Goal: Transaction & Acquisition: Book appointment/travel/reservation

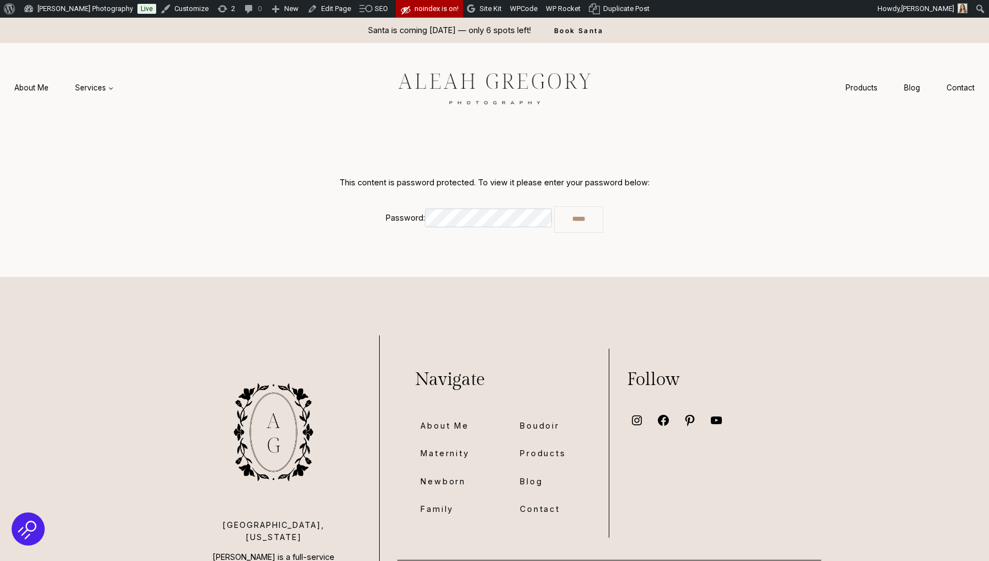
click at [579, 219] on input "*****" at bounding box center [578, 219] width 49 height 26
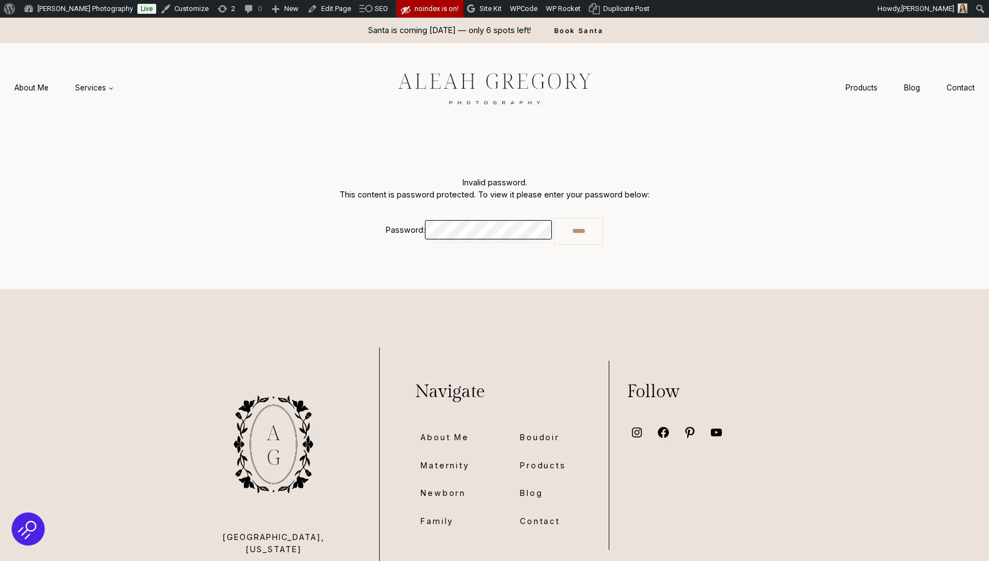
click at [579, 231] on input "*****" at bounding box center [578, 231] width 49 height 26
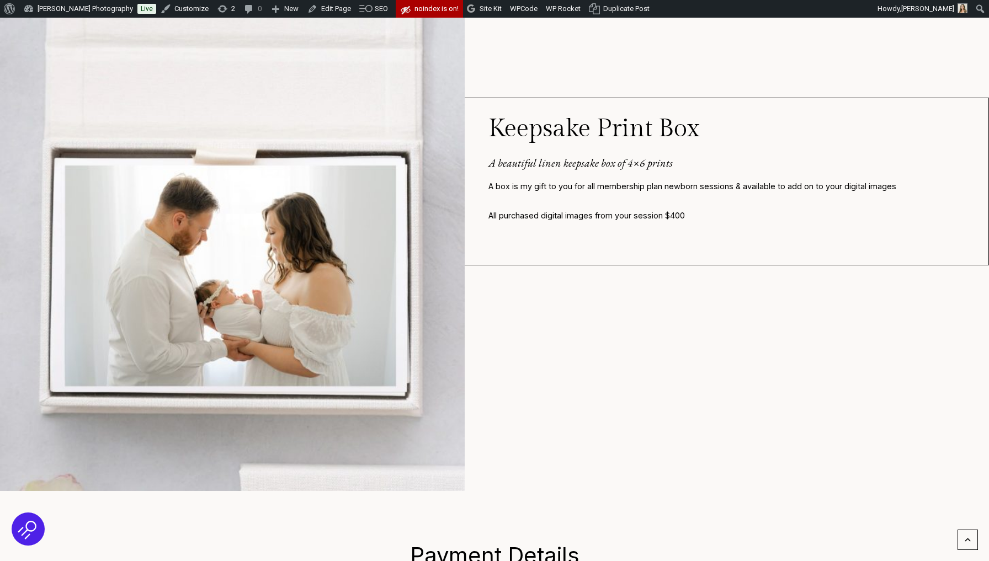
scroll to position [4195, 0]
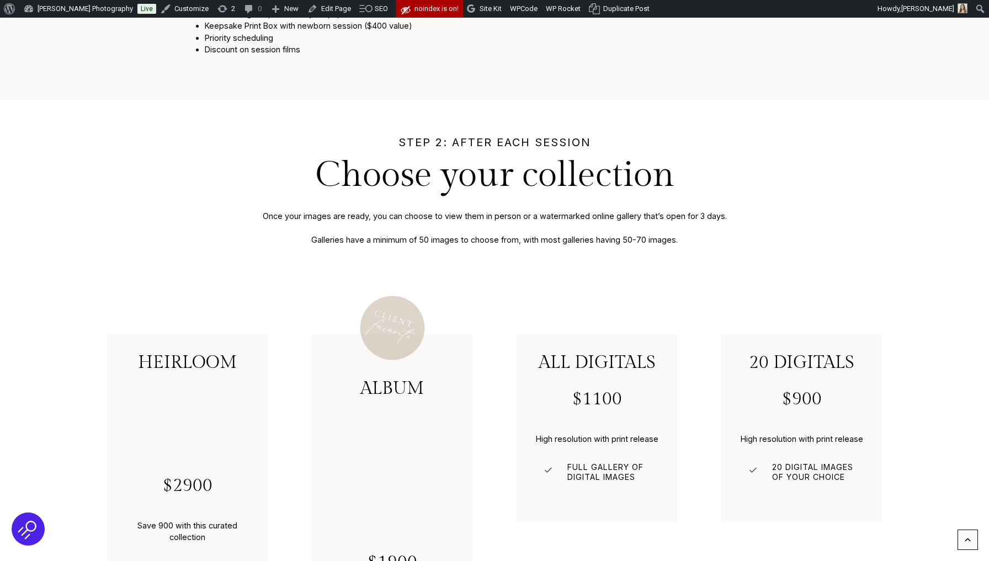
scroll to position [874, 0]
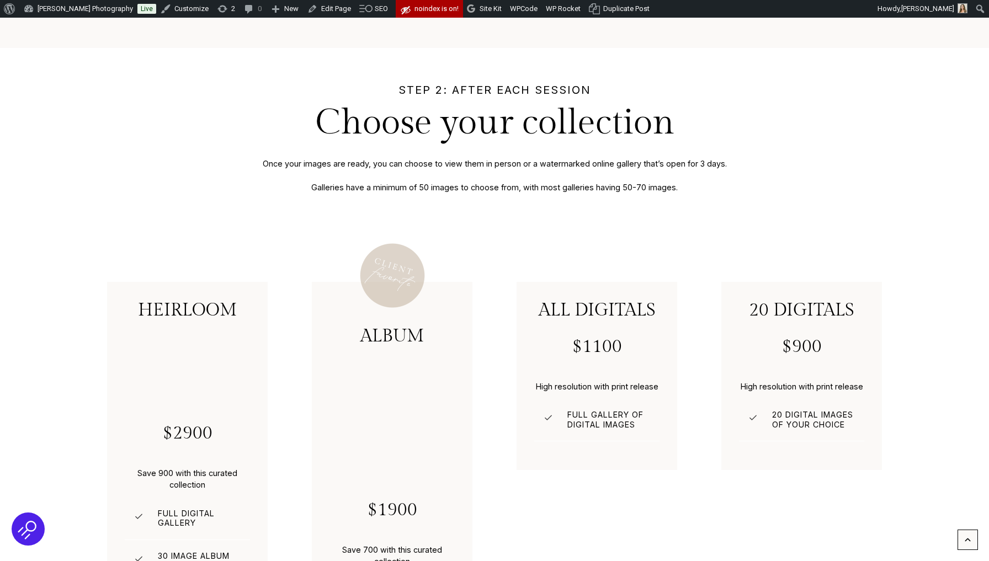
scroll to position [1021, 0]
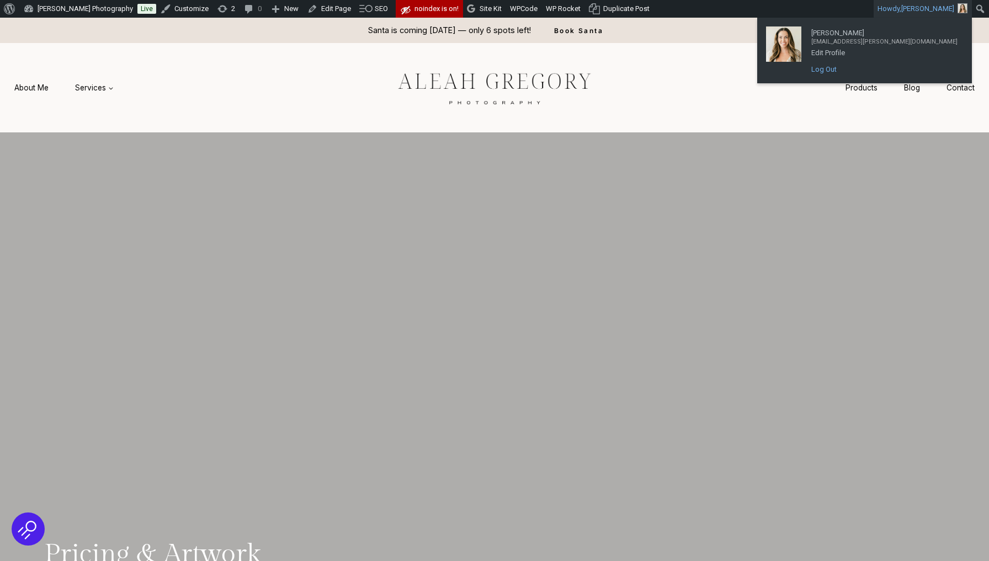
click at [900, 71] on link "Log Out" at bounding box center [883, 69] width 157 height 14
click at [882, 73] on link "Log Out" at bounding box center [883, 69] width 157 height 14
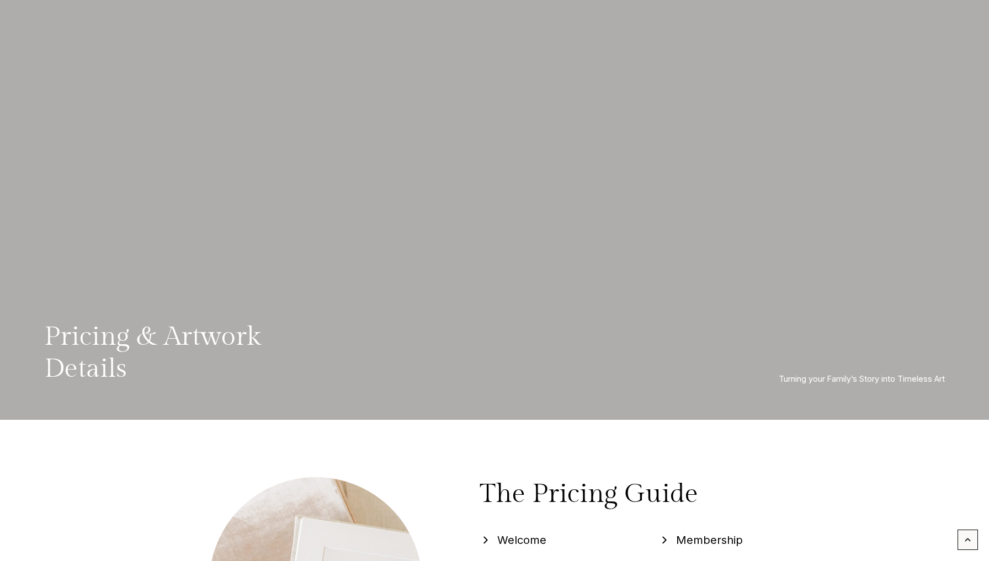
scroll to position [209, 0]
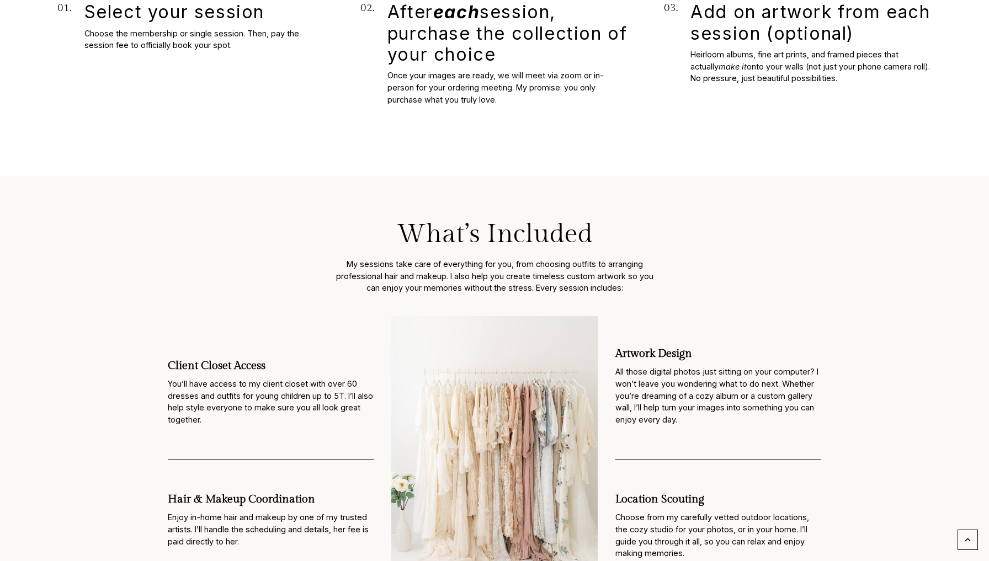
scroll to position [1807, 0]
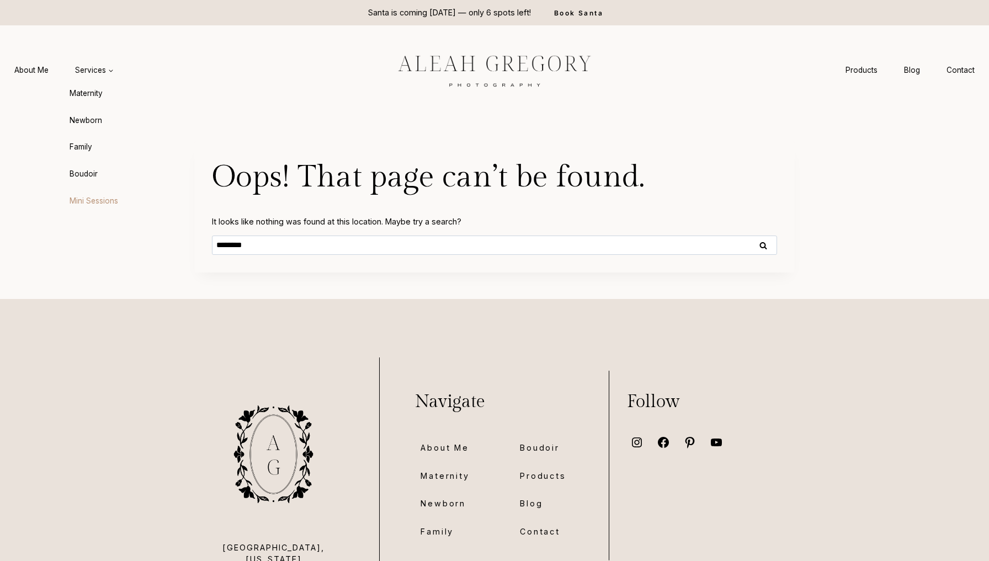
click at [93, 200] on link "Mini Sessions" at bounding box center [122, 201] width 121 height 26
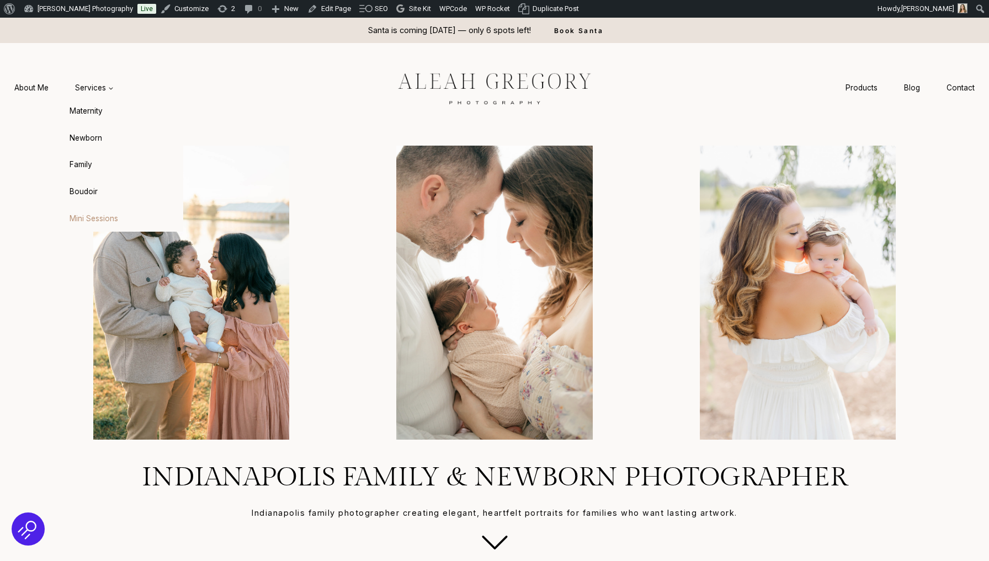
click at [88, 218] on link "Mini Sessions" at bounding box center [122, 218] width 121 height 26
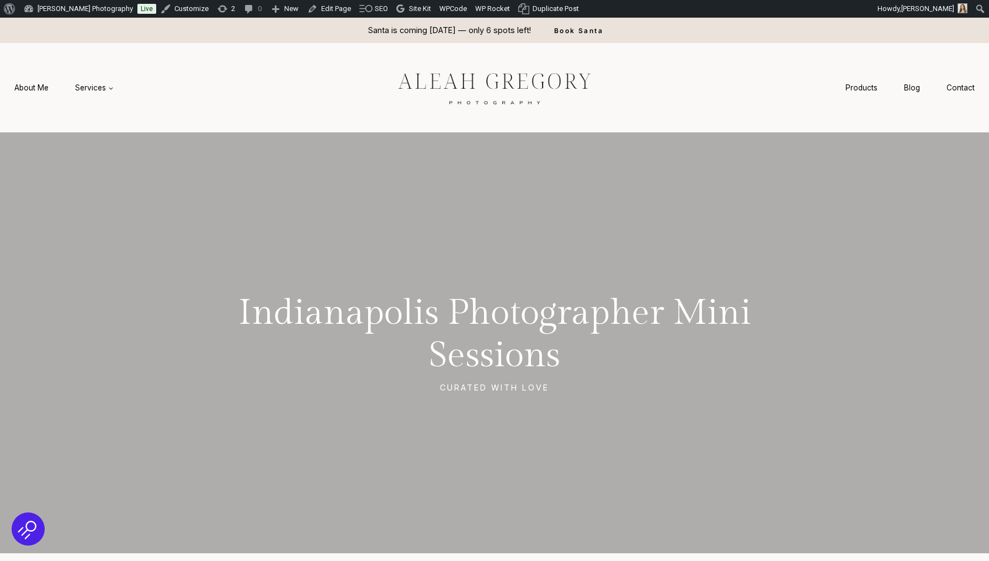
click at [345, 10] on link "Edit Page" at bounding box center [329, 9] width 52 height 18
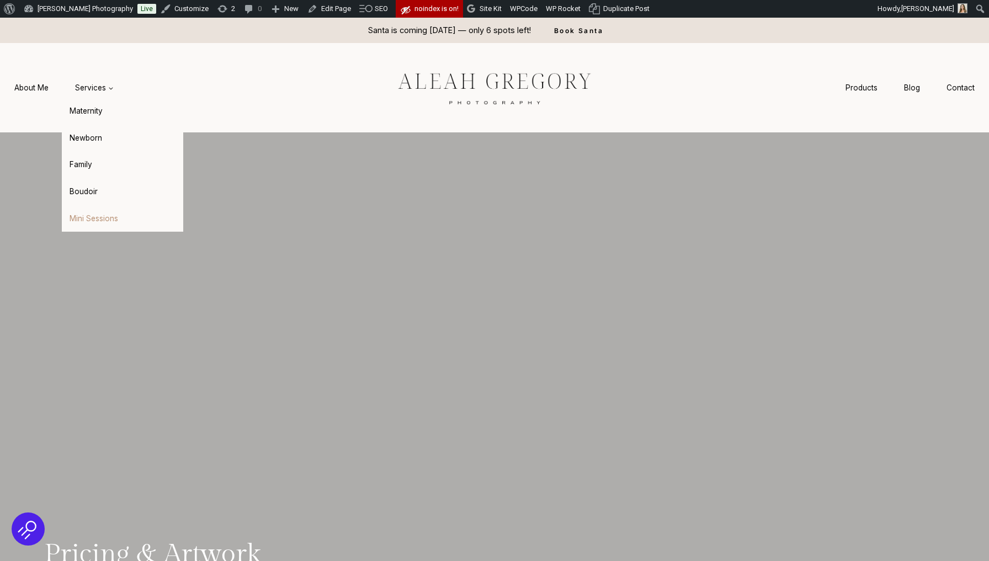
click at [87, 205] on link "Mini Sessions" at bounding box center [122, 218] width 121 height 26
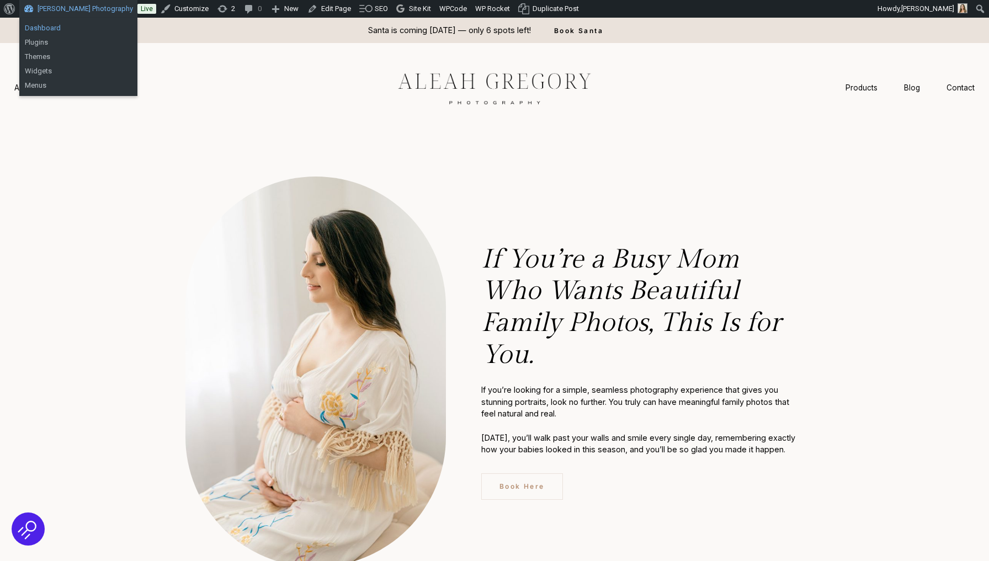
click at [77, 26] on link "Dashboard" at bounding box center [78, 28] width 118 height 14
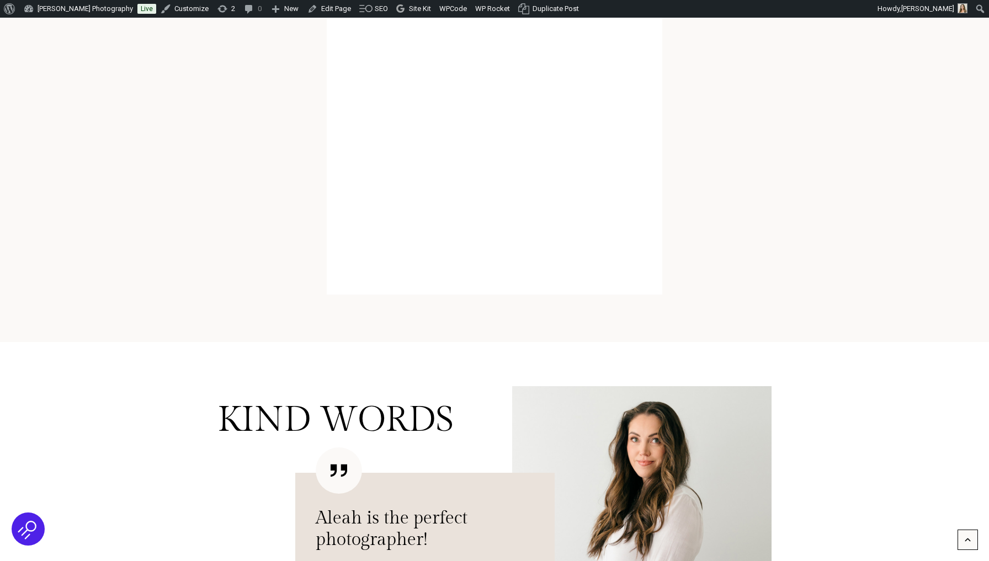
scroll to position [1990, 0]
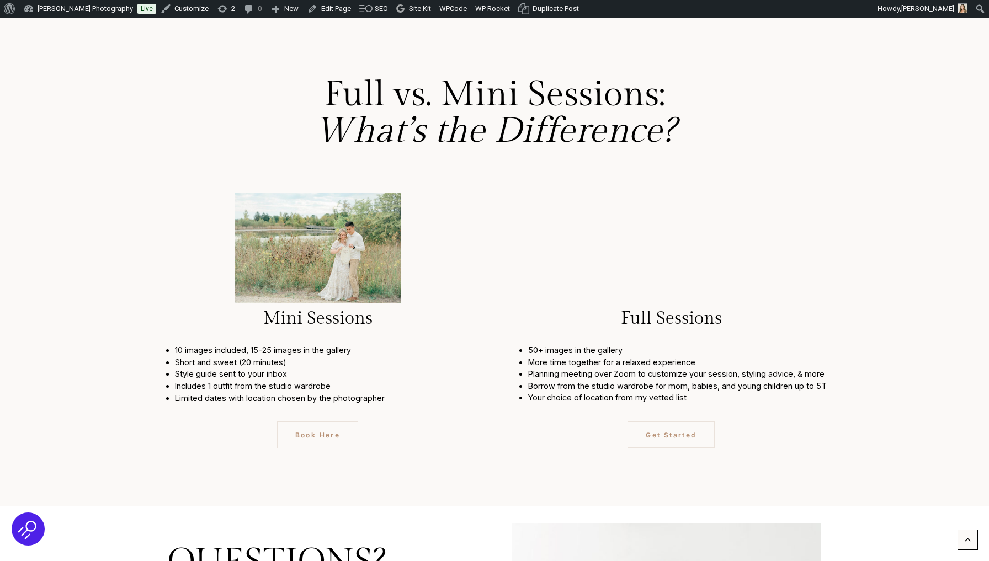
scroll to position [2841, 0]
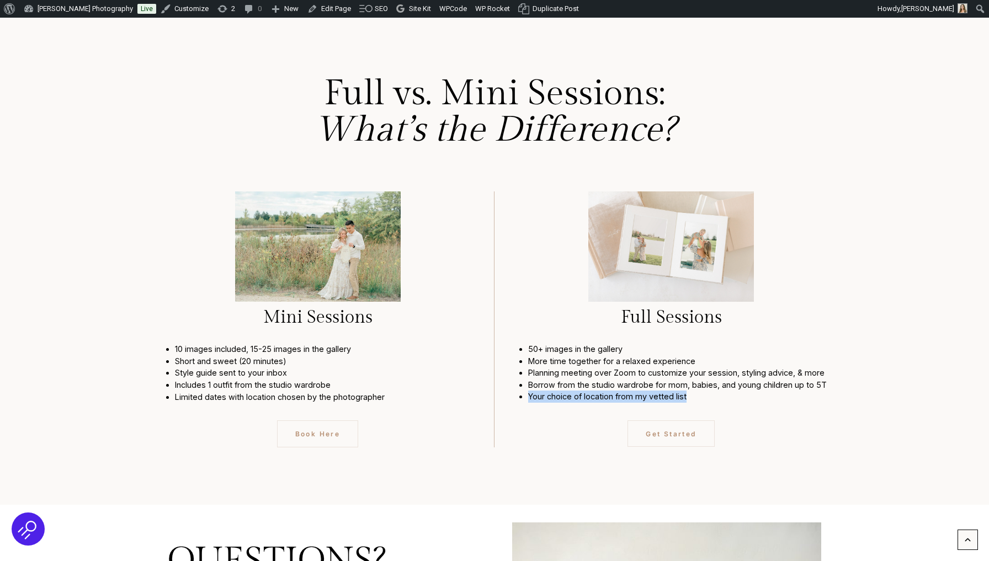
drag, startPoint x: 528, startPoint y: 345, endPoint x: 695, endPoint y: 350, distance: 166.1
click at [695, 391] on li "Your choice of location from my vetted list" at bounding box center [679, 397] width 302 height 12
copy li "Your choice of location from my vetted list"
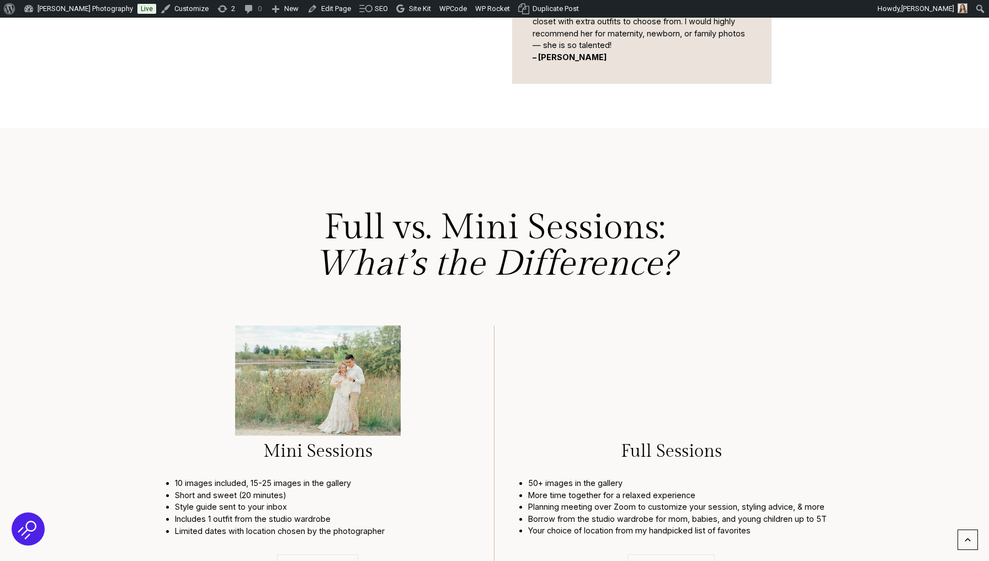
scroll to position [2217, 0]
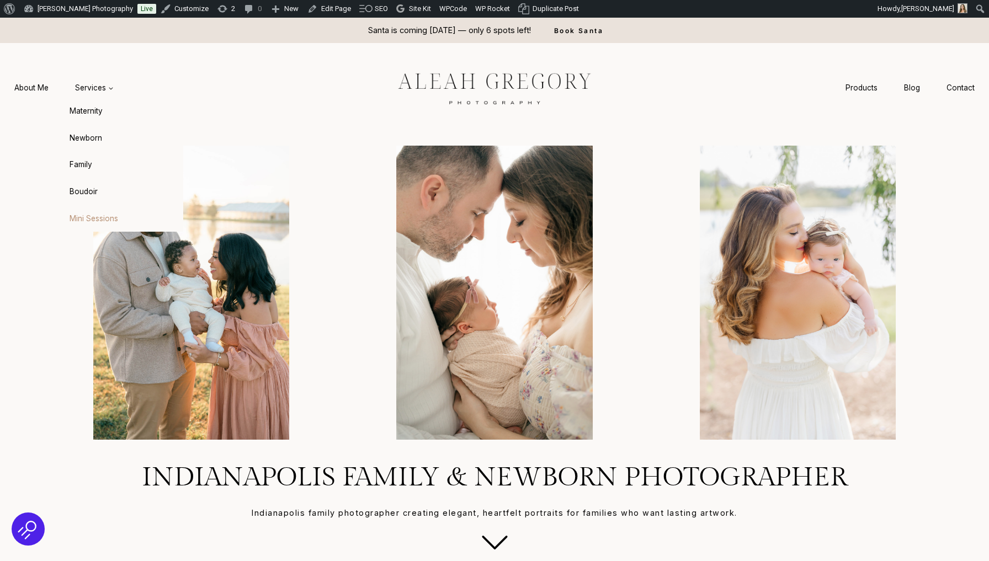
click at [82, 215] on link "Mini Sessions" at bounding box center [122, 218] width 121 height 26
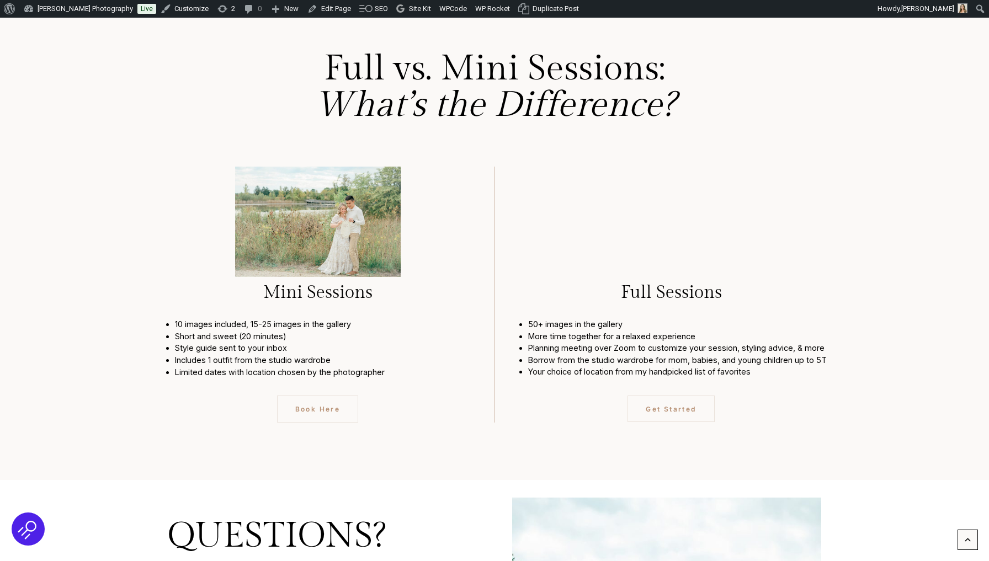
scroll to position [2867, 0]
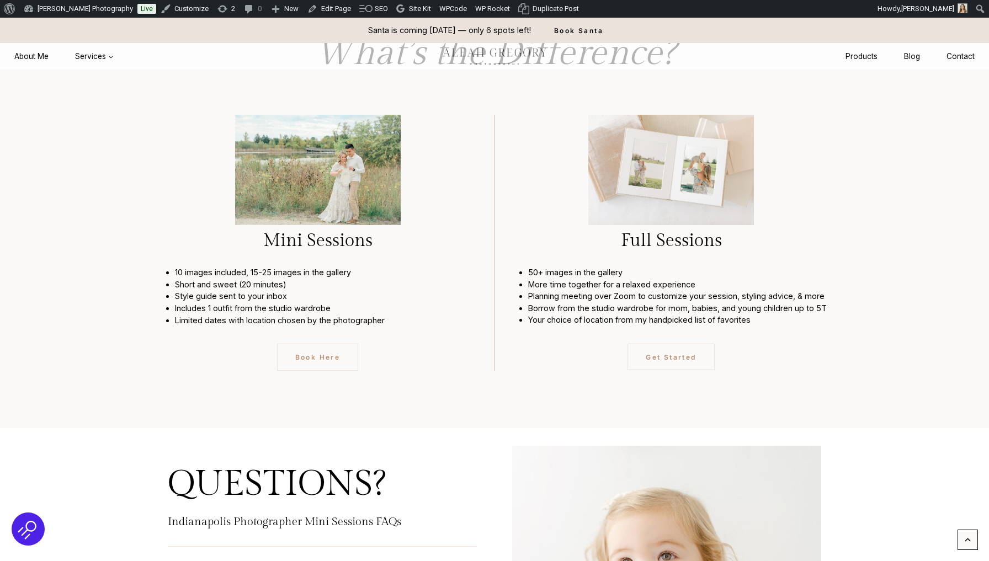
click at [306, 287] on div "Mini Sessions 10 images included, 15-25 images in the gallery Short and sweet (…" at bounding box center [326, 243] width 335 height 256
click at [308, 352] on span "Book Here" at bounding box center [317, 357] width 45 height 10
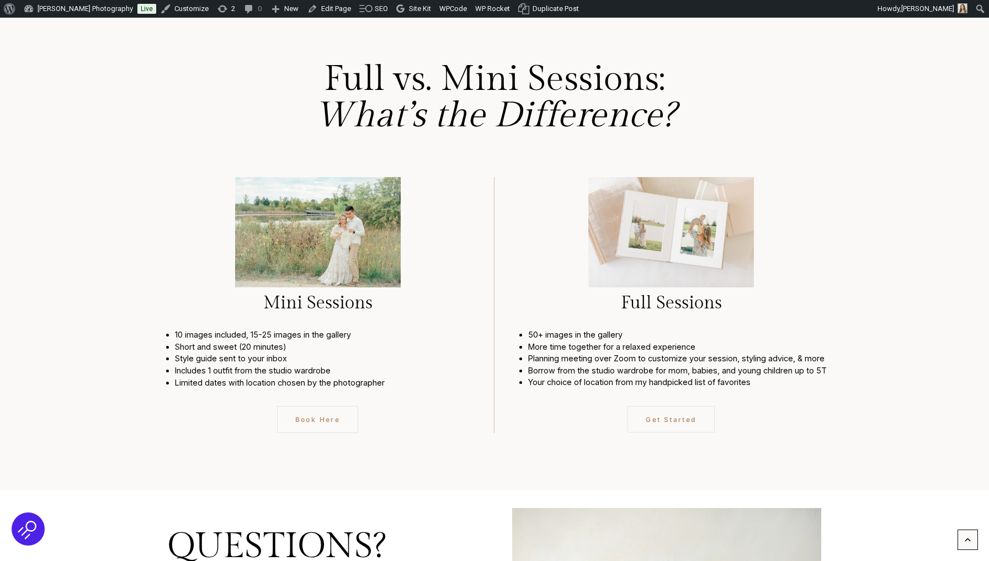
scroll to position [2961, 0]
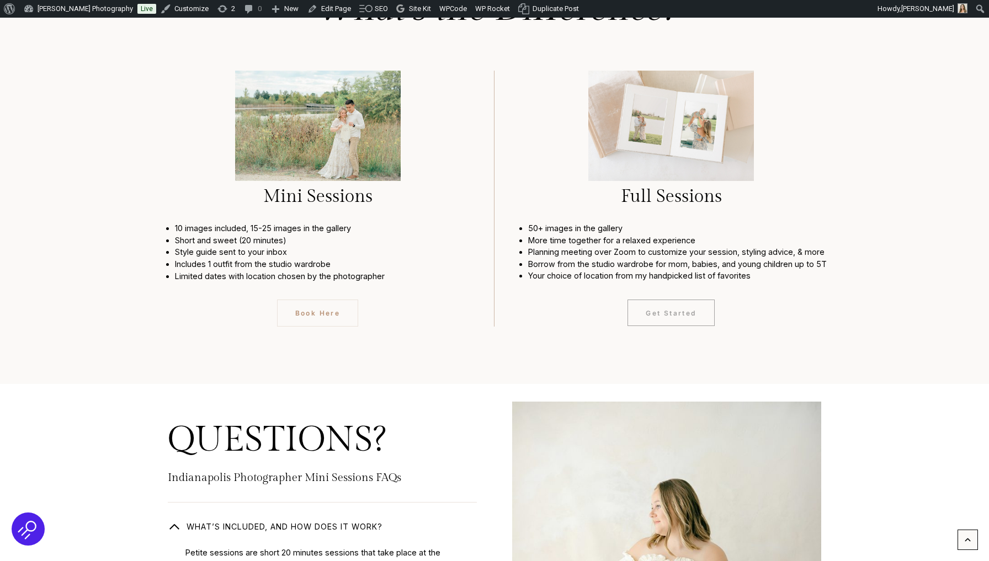
click at [681, 308] on span "Get Started" at bounding box center [670, 313] width 50 height 10
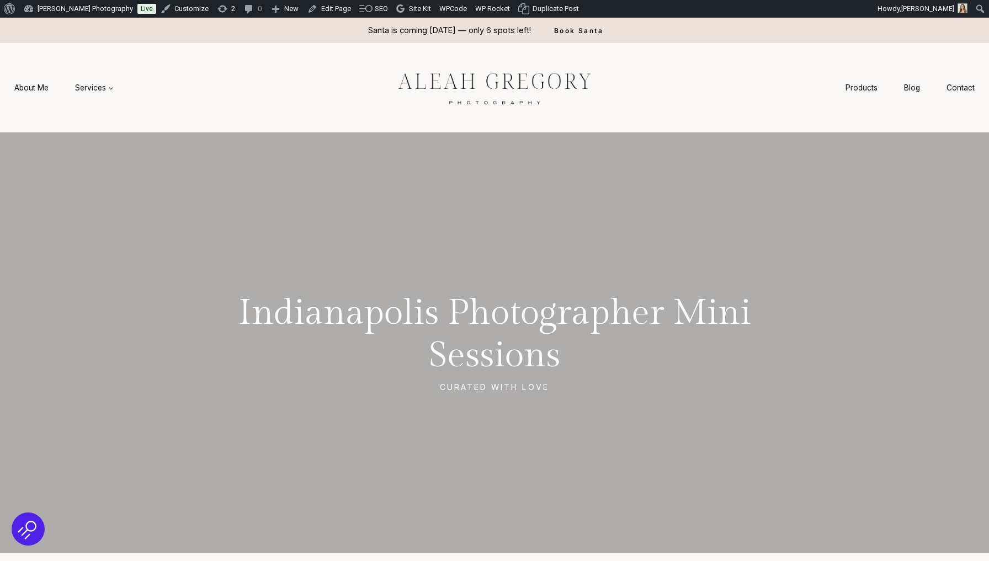
scroll to position [0, 0]
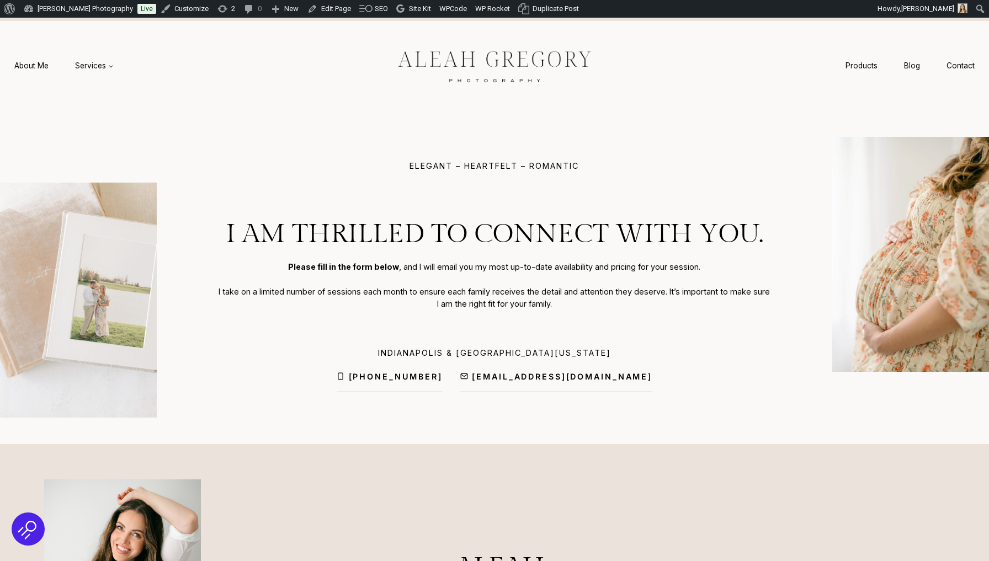
scroll to position [44, 0]
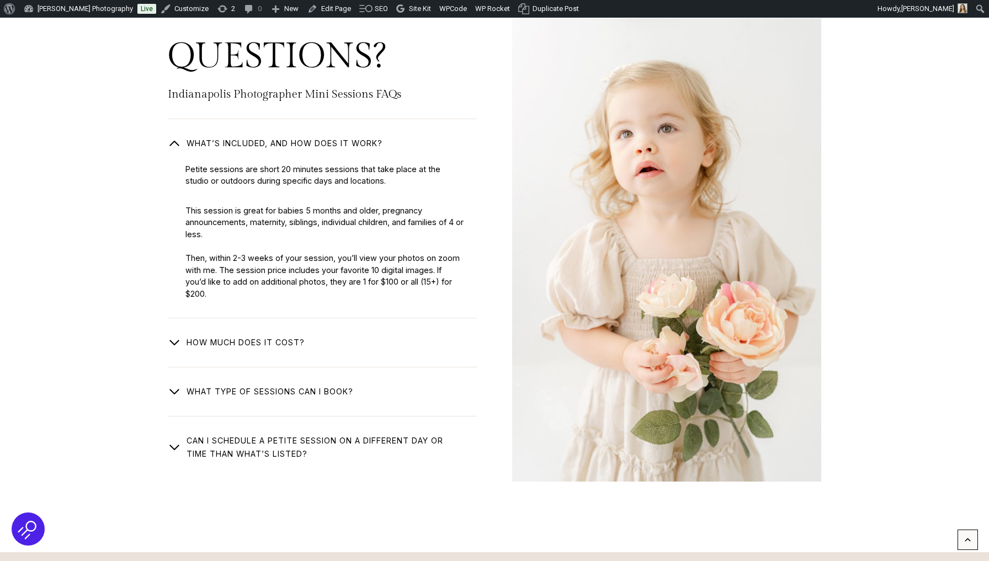
scroll to position [3346, 0]
click at [210, 335] on span "How much does it cost?" at bounding box center [245, 341] width 118 height 13
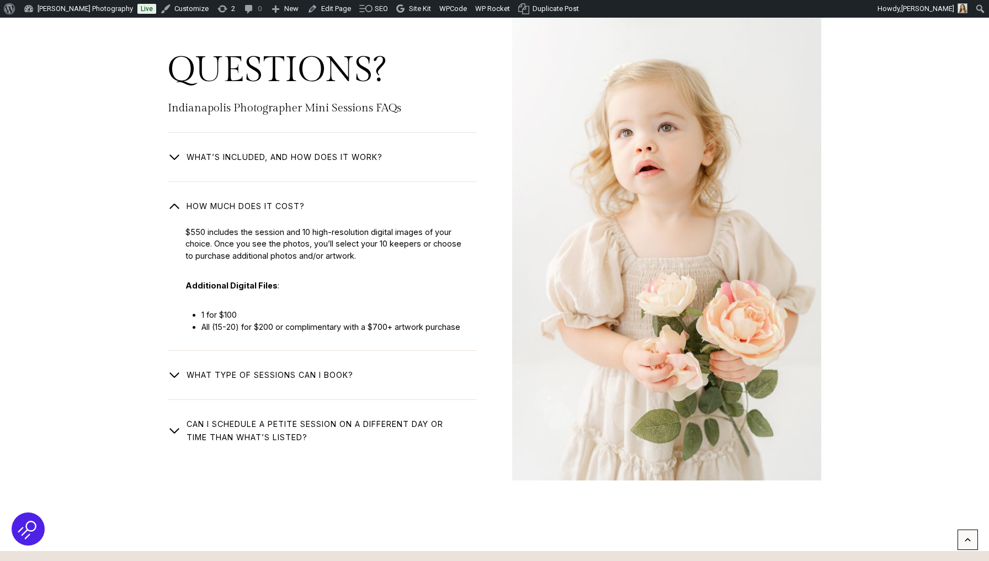
click at [182, 350] on button "What type of Sessions Can I book?" at bounding box center [322, 365] width 309 height 31
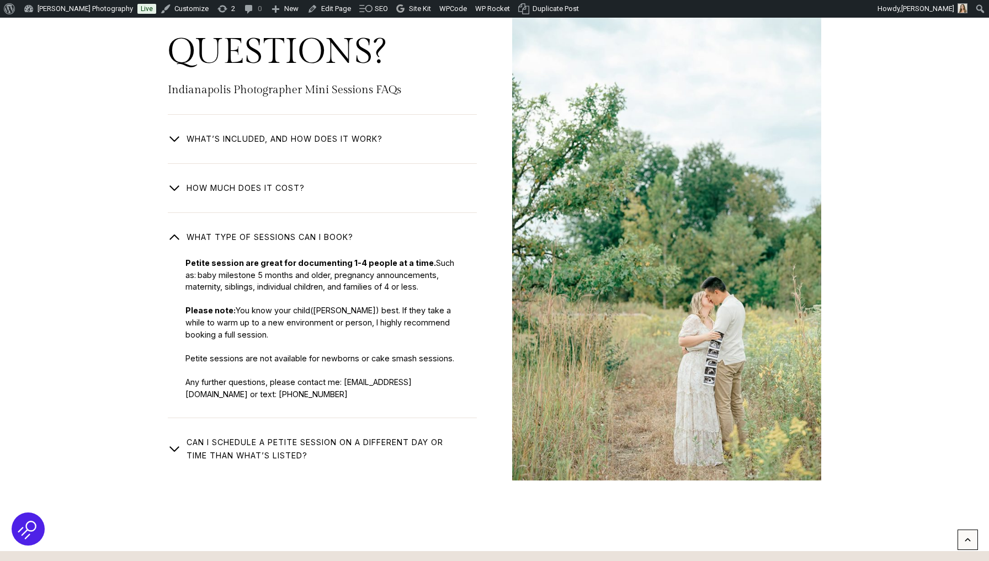
click at [188, 436] on span "Can I schedule a petite session on a different day or time than what’s listed?" at bounding box center [322, 449] width 273 height 26
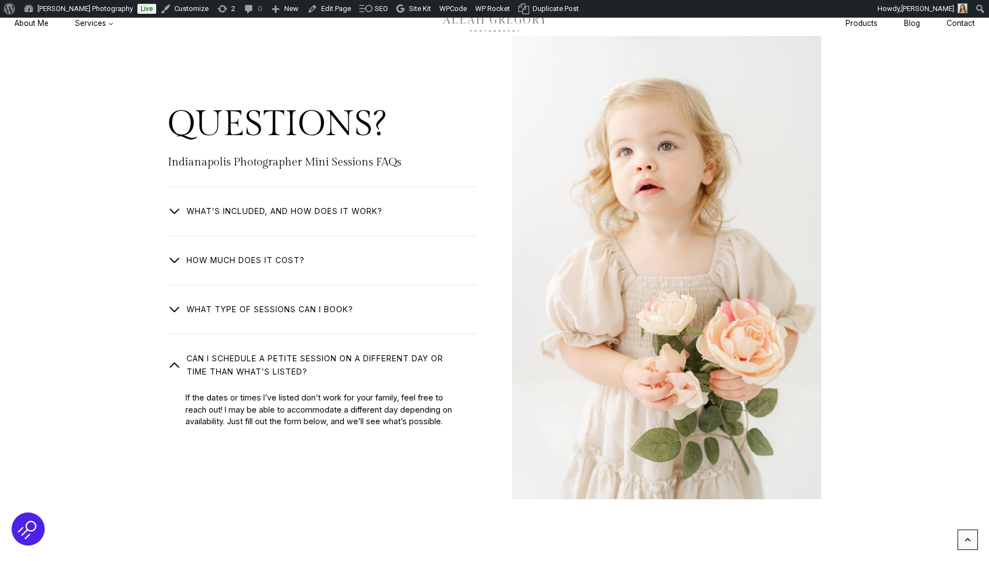
scroll to position [3327, 0]
